Goal: Task Accomplishment & Management: Manage account settings

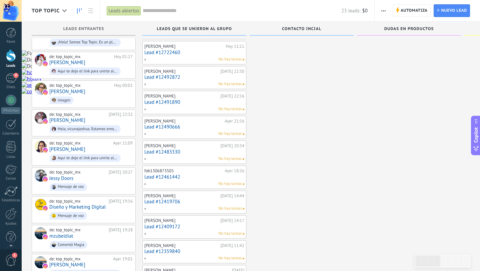
scroll to position [21, 0]
click at [200, 176] on link "Lead #12461442" at bounding box center [194, 177] width 100 height 6
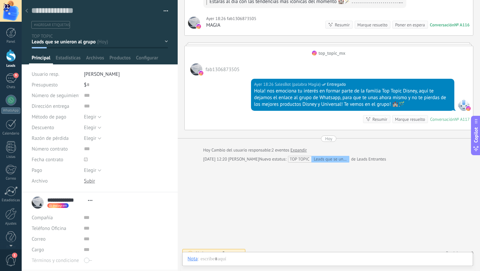
scroll to position [158, 0]
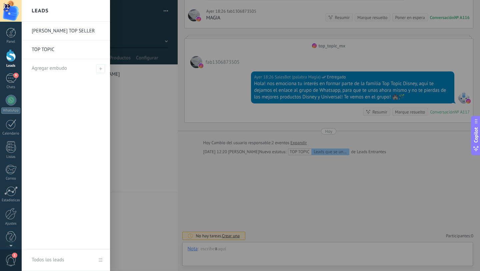
click at [9, 61] on div at bounding box center [11, 55] width 10 height 12
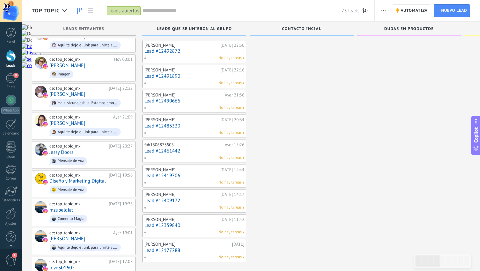
scroll to position [48, 0]
click at [214, 148] on link "Lead #12461442" at bounding box center [194, 150] width 100 height 6
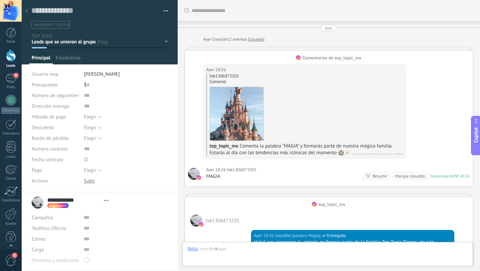
type textarea "**********"
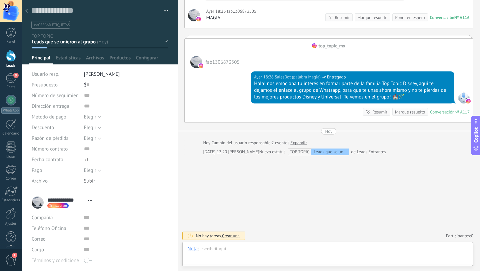
click at [164, 10] on button "button" at bounding box center [164, 11] width 10 height 10
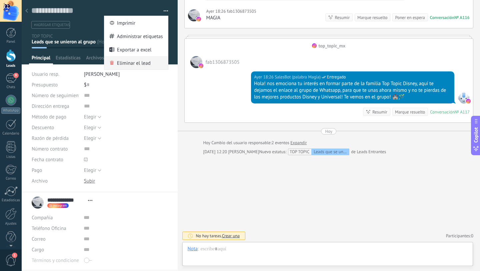
click at [127, 64] on span "Eliminar el lead" at bounding box center [134, 62] width 34 height 13
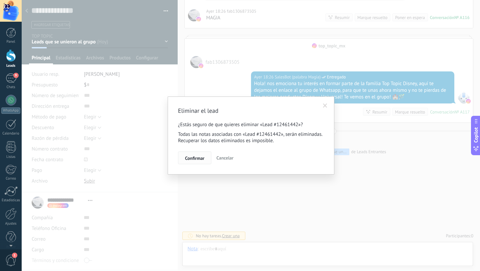
click at [199, 161] on button "Confirmar" at bounding box center [194, 157] width 33 height 13
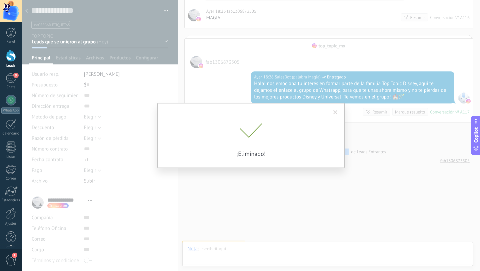
scroll to position [176, 0]
